Goal: Task Accomplishment & Management: Understand process/instructions

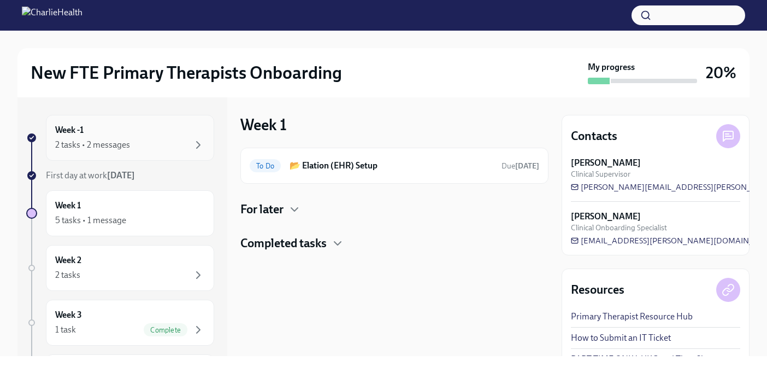
click at [87, 146] on div "2 tasks • 2 messages" at bounding box center [92, 145] width 75 height 12
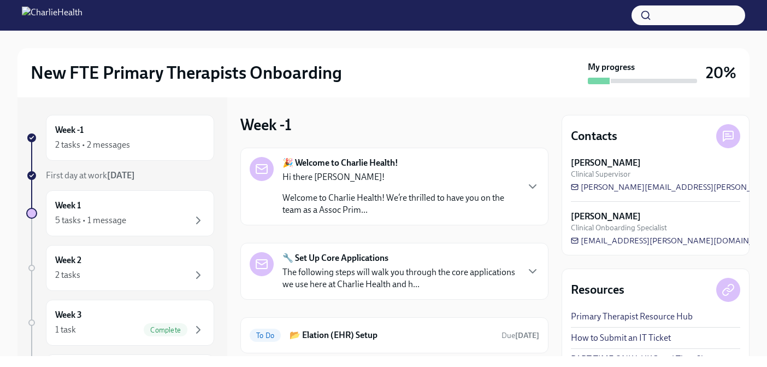
click at [447, 177] on p "Hi there [PERSON_NAME]!" at bounding box center [400, 177] width 235 height 12
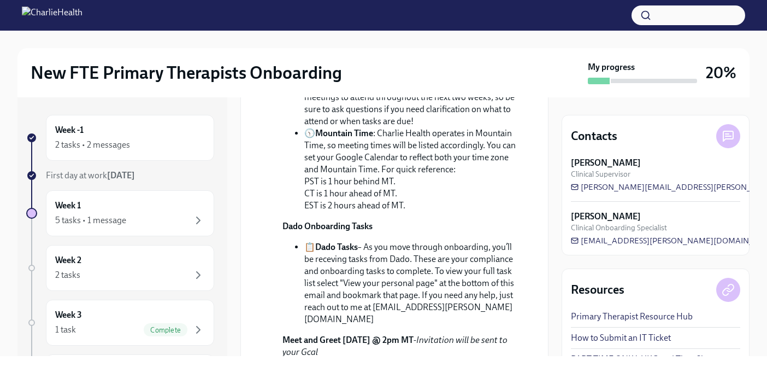
scroll to position [372, 0]
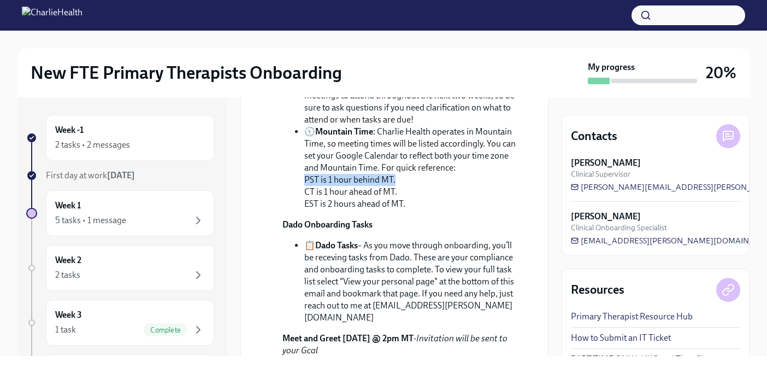
drag, startPoint x: 304, startPoint y: 251, endPoint x: 415, endPoint y: 251, distance: 111.0
click at [415, 210] on li "🕥 Mountain Time : Charlie Health operates in Mountain Time, so meeting times wi…" at bounding box center [413, 168] width 218 height 84
drag, startPoint x: 300, startPoint y: 262, endPoint x: 411, endPoint y: 265, distance: 111.5
click at [411, 210] on ul "💙 Support System : You have an amazing team behind you! Feel free to reach out …" at bounding box center [402, 107] width 239 height 204
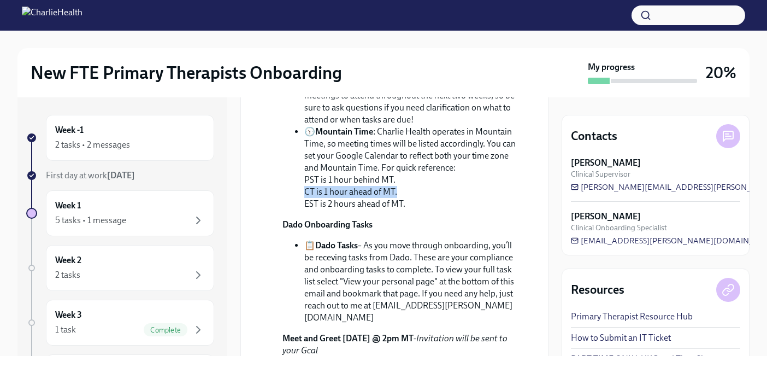
click at [411, 210] on li "🕥 Mountain Time : Charlie Health operates in Mountain Time, so meeting times wi…" at bounding box center [413, 168] width 218 height 84
drag, startPoint x: 301, startPoint y: 271, endPoint x: 431, endPoint y: 273, distance: 130.1
click at [431, 210] on ul "💙 Support System : You have an amazing team behind you! Feel free to reach out …" at bounding box center [402, 107] width 239 height 204
click at [431, 210] on li "🕥 Mountain Time : Charlie Health operates in Mountain Time, so meeting times wi…" at bounding box center [413, 168] width 218 height 84
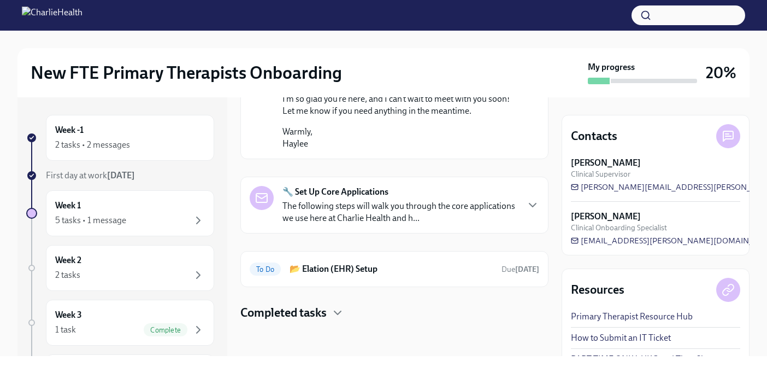
scroll to position [747, 0]
click at [521, 224] on div "🔧 Set Up Core Applications The following steps will walk you through the core a…" at bounding box center [395, 205] width 290 height 38
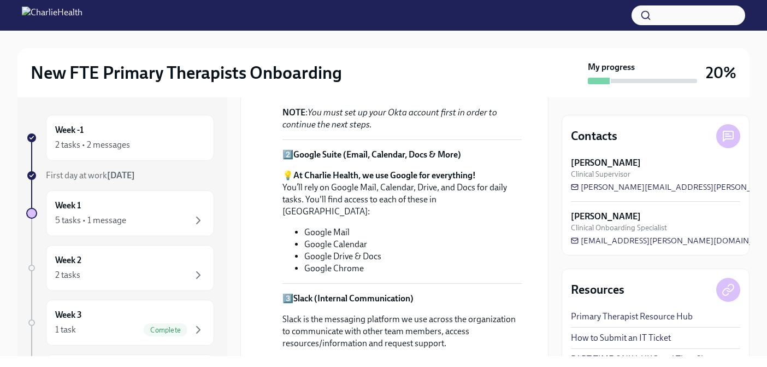
scroll to position [1003, 0]
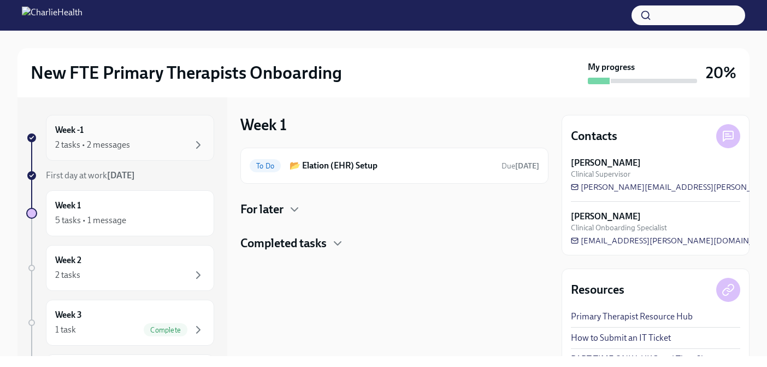
click at [86, 141] on div "2 tasks • 2 messages" at bounding box center [92, 145] width 75 height 12
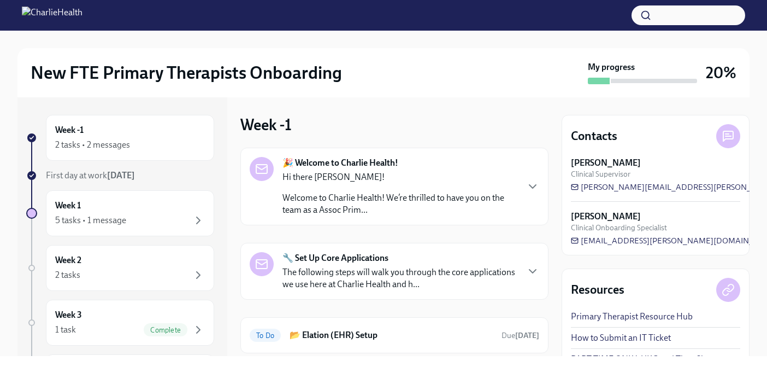
click at [414, 181] on p "Hi there [PERSON_NAME]!" at bounding box center [400, 177] width 235 height 12
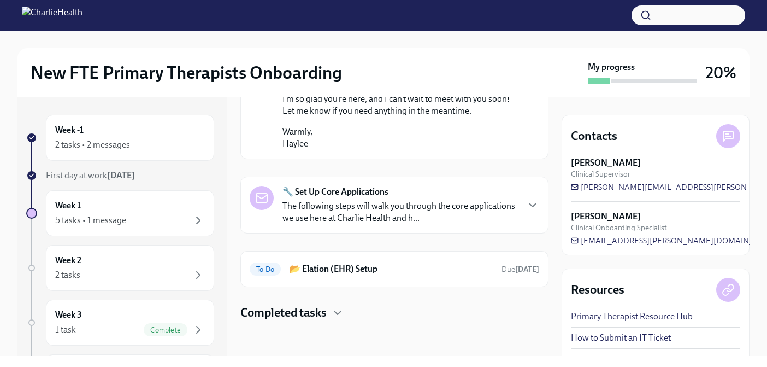
scroll to position [755, 0]
click at [427, 224] on div "🔧 Set Up Core Applications The following steps will walk you through the core a…" at bounding box center [400, 205] width 235 height 38
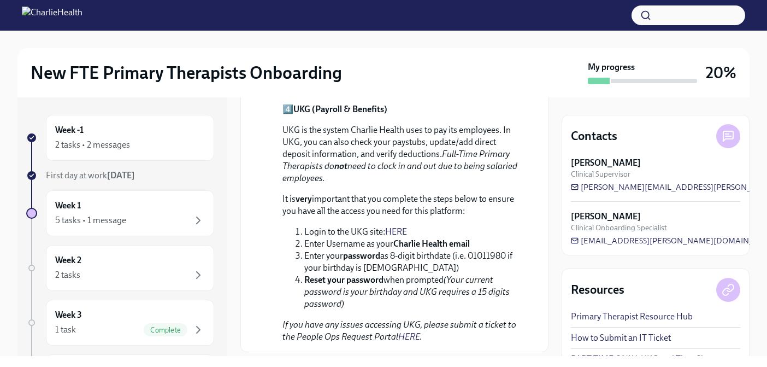
scroll to position [1486, 0]
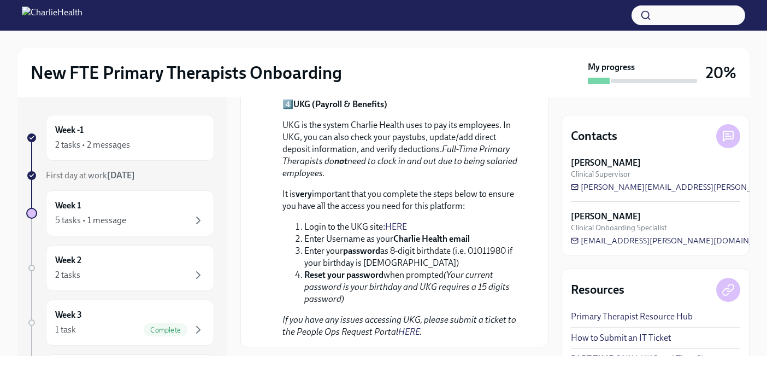
click at [402, 232] on link "HERE" at bounding box center [396, 226] width 22 height 10
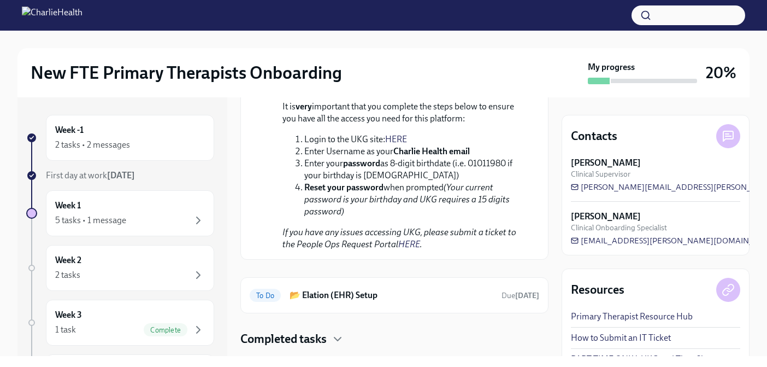
scroll to position [1644, 0]
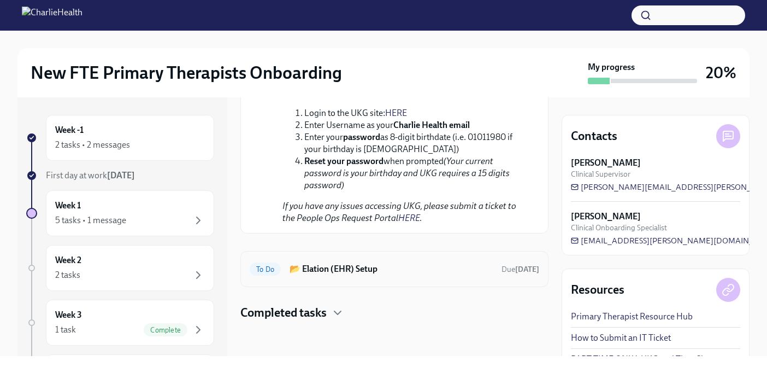
click at [453, 267] on h6 "📂 Elation (EHR) Setup" at bounding box center [391, 269] width 203 height 12
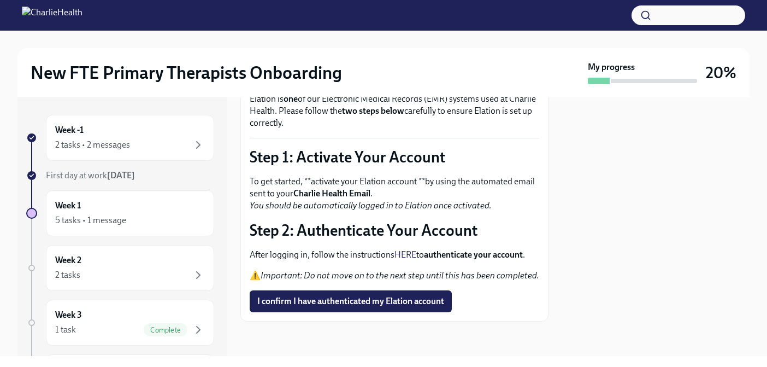
scroll to position [79, 0]
click at [361, 184] on p "To get started, **activate your Elation account **by using the automated email …" at bounding box center [395, 193] width 290 height 36
click at [414, 183] on p "To get started, **activate your Elation account **by using the automated email …" at bounding box center [395, 193] width 290 height 36
click at [469, 180] on p "To get started, **activate your Elation account **by using the automated email …" at bounding box center [395, 193] width 290 height 36
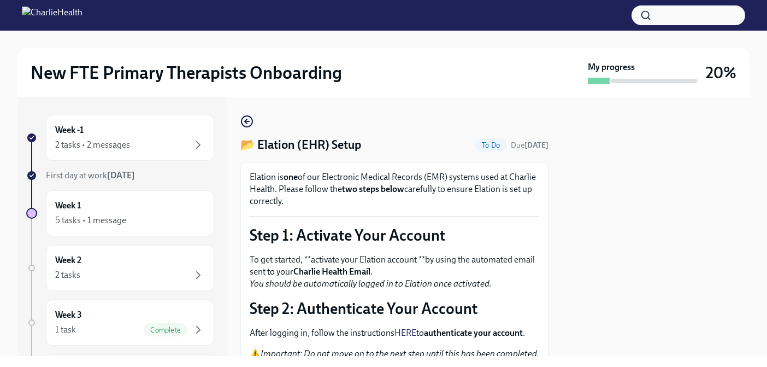
scroll to position [1, 0]
click at [240, 125] on icon "button" at bounding box center [246, 120] width 13 height 13
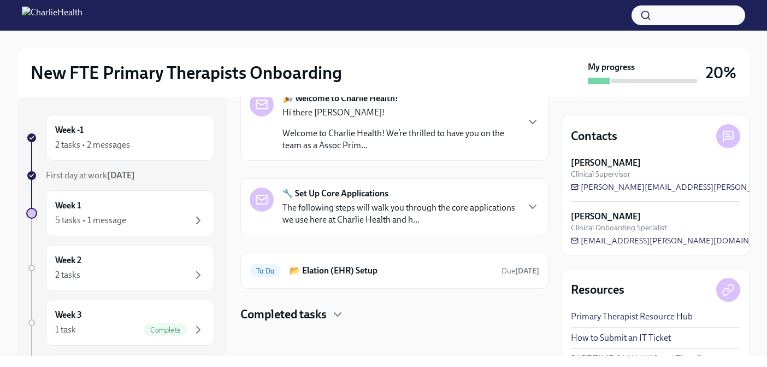
click at [442, 204] on p "The following steps will walk you through the core applications we use here at …" at bounding box center [400, 214] width 235 height 24
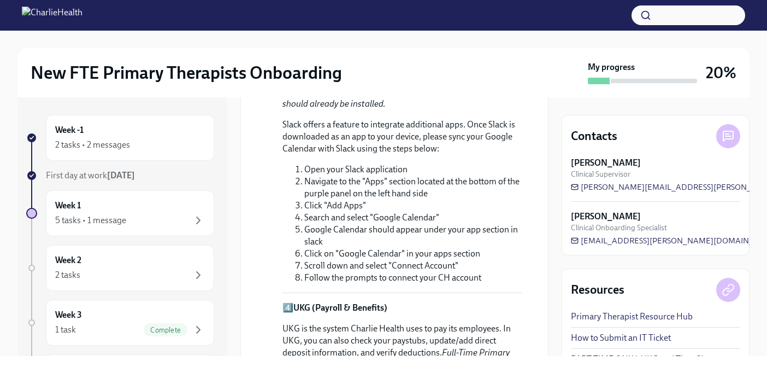
scroll to position [604, 0]
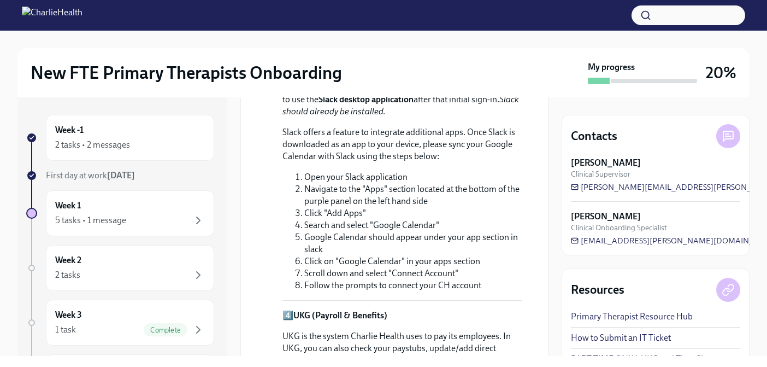
click at [442, 207] on li "Click "Add Apps"" at bounding box center [413, 213] width 218 height 12
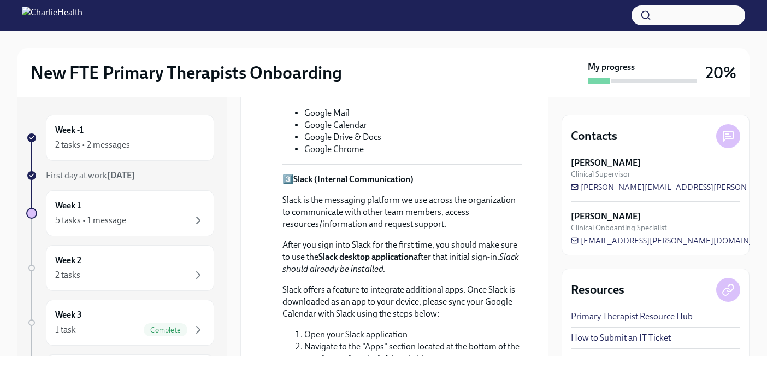
scroll to position [439, 0]
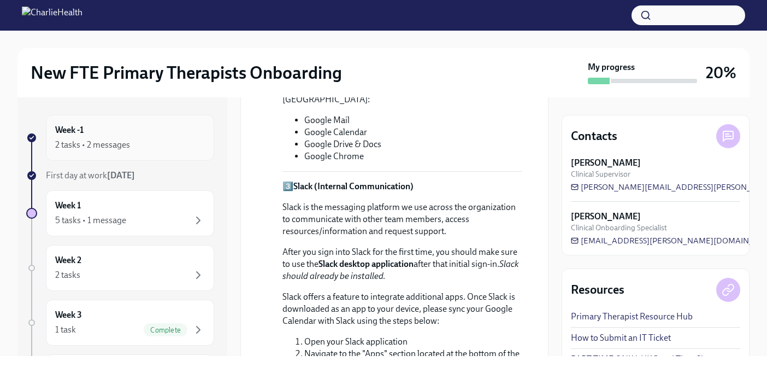
click at [97, 152] on div "Week -1 2 tasks • 2 messages" at bounding box center [130, 138] width 168 height 46
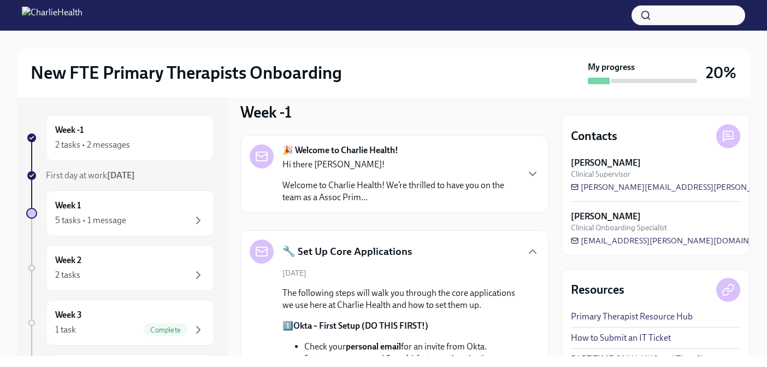
scroll to position [0, 0]
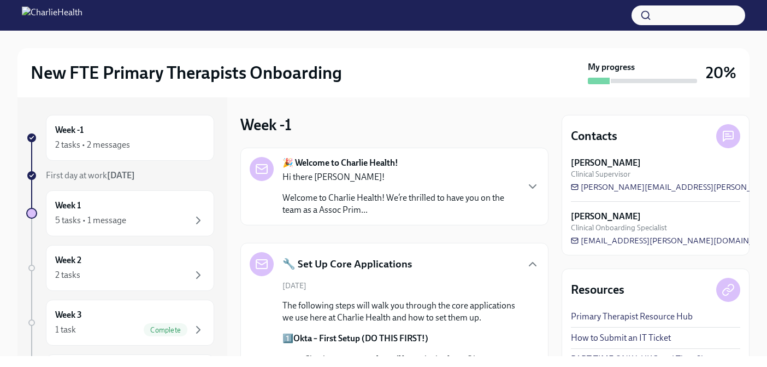
click at [450, 201] on p "Welcome to Charlie Health! We’re thrilled to have you on the team as a Assoc Pr…" at bounding box center [400, 204] width 235 height 24
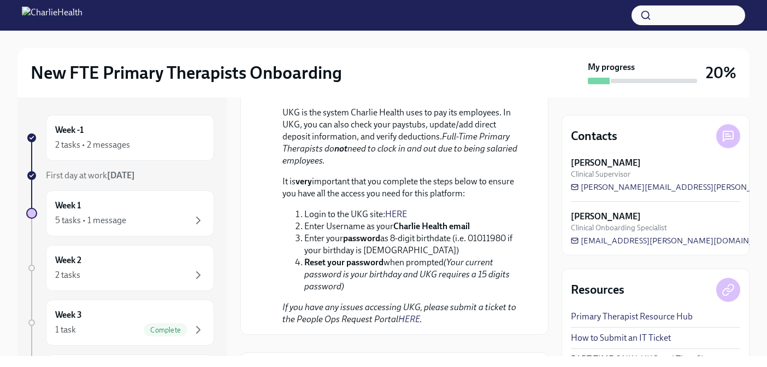
scroll to position [1644, 0]
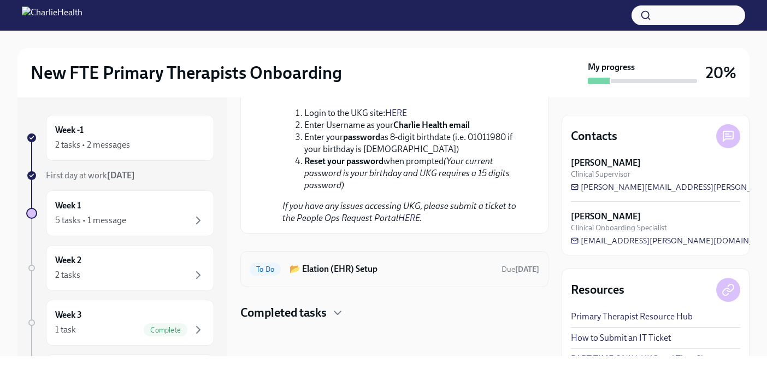
click at [460, 269] on h6 "📂 Elation (EHR) Setup" at bounding box center [391, 269] width 203 height 12
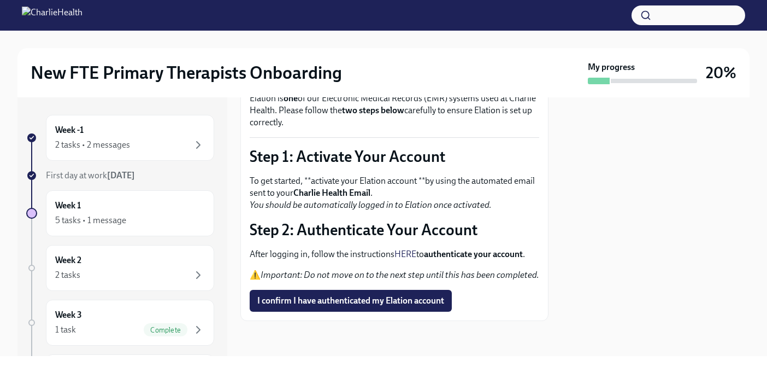
scroll to position [78, 0]
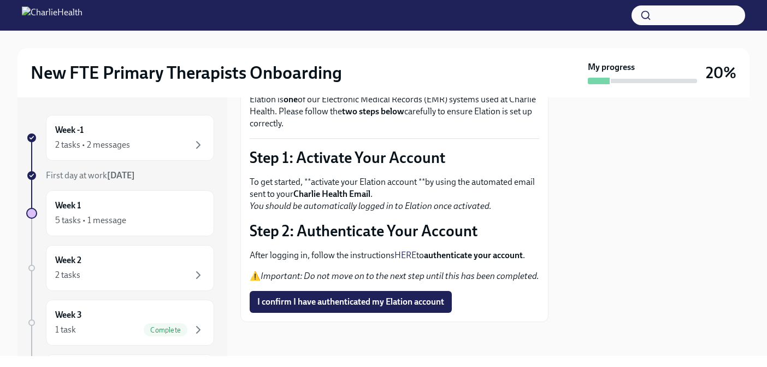
click at [407, 249] on p "After logging in, follow the instructions HERE to authenticate your account ." at bounding box center [395, 255] width 290 height 12
click at [408, 256] on link "HERE" at bounding box center [406, 255] width 22 height 10
